Goal: Book appointment/travel/reservation

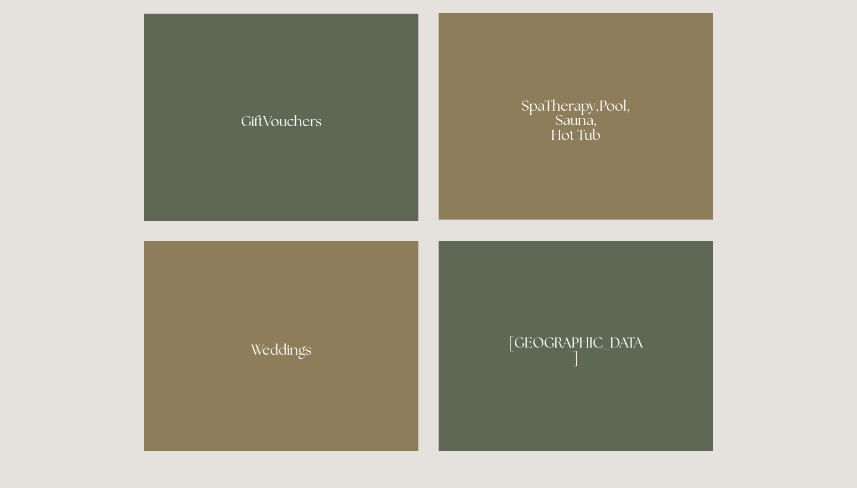
scroll to position [999, 0]
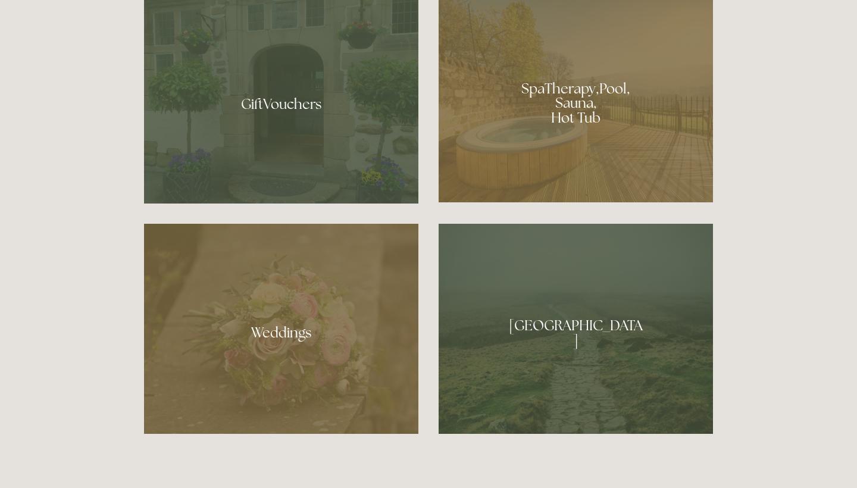
click at [590, 98] on div at bounding box center [575, 99] width 274 height 206
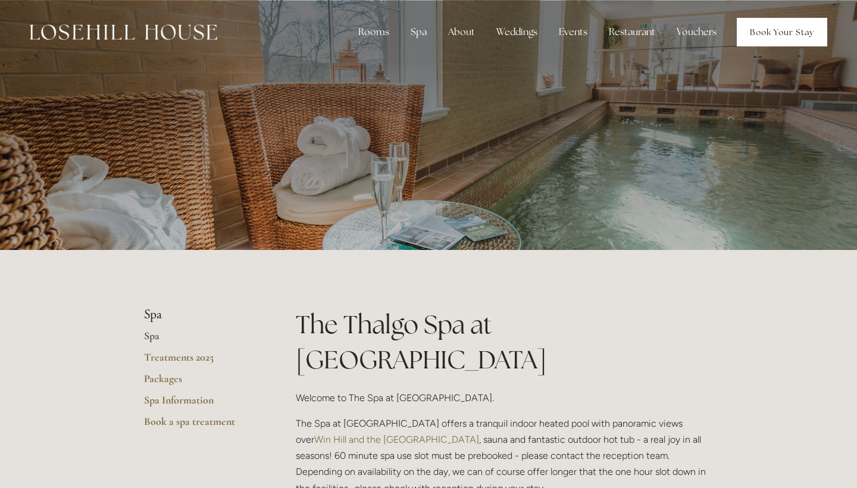
click at [772, 37] on link "Book Your Stay" at bounding box center [781, 32] width 90 height 29
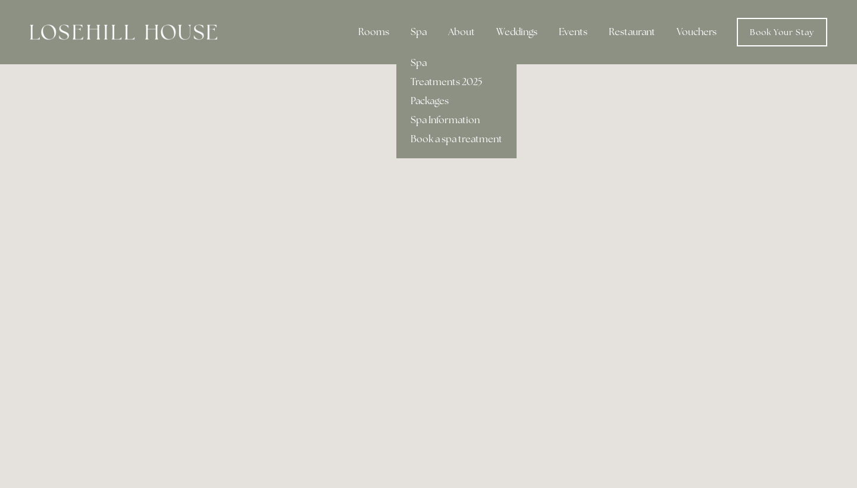
click at [428, 101] on link "Packages" at bounding box center [456, 101] width 120 height 19
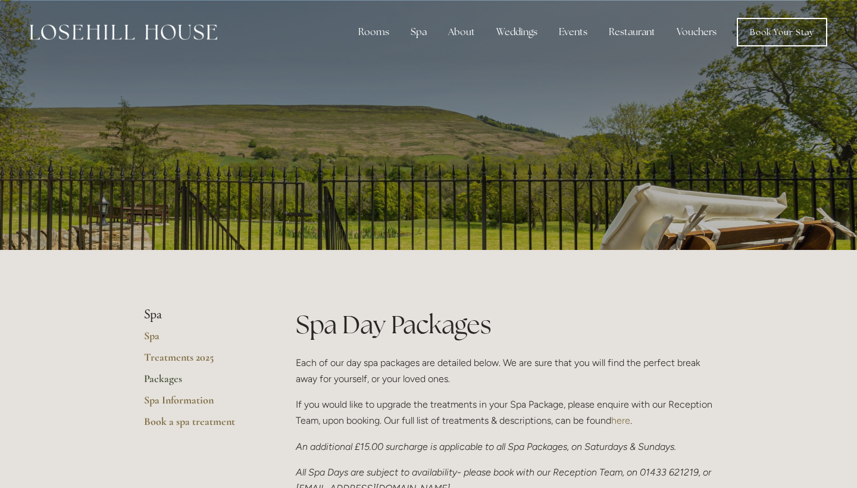
click at [180, 358] on link "Treatments 2025" at bounding box center [201, 360] width 114 height 21
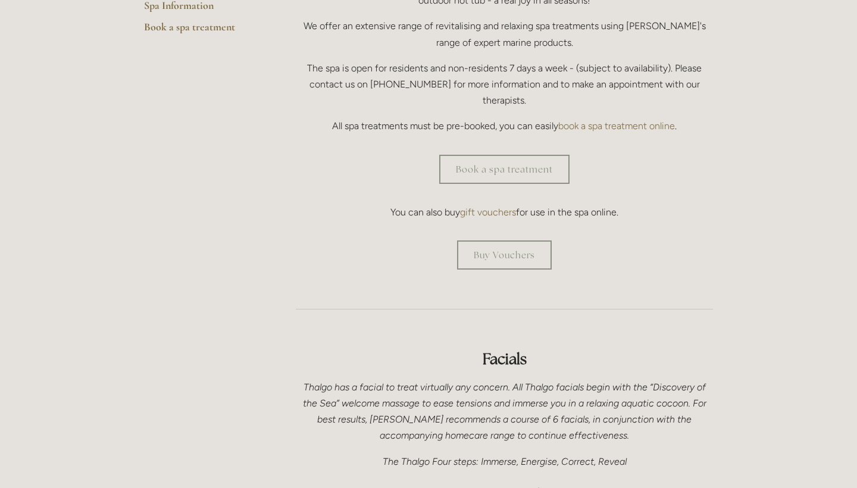
scroll to position [401, 0]
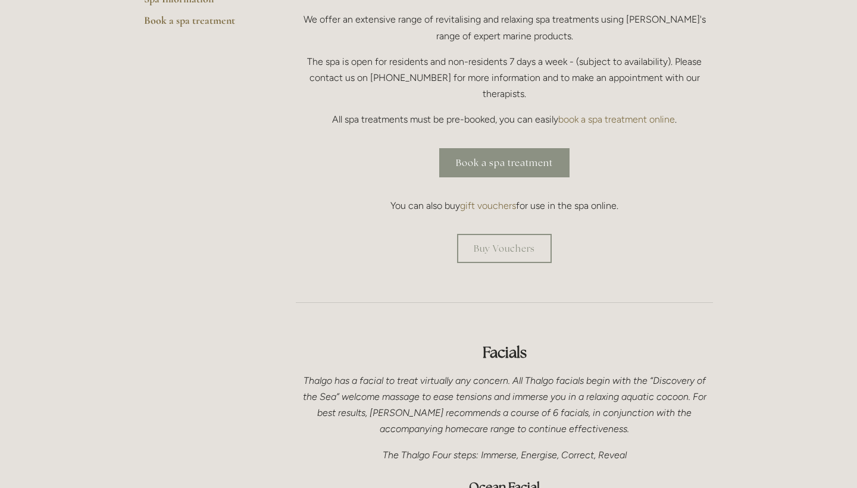
click at [465, 148] on link "Book a spa treatment" at bounding box center [504, 162] width 130 height 29
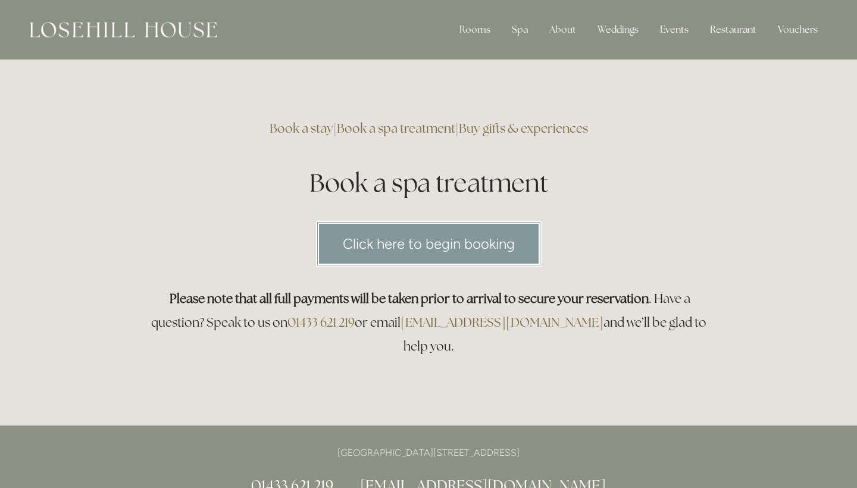
click at [433, 236] on link "Click here to begin booking" at bounding box center [428, 244] width 225 height 46
